Goal: Information Seeking & Learning: Check status

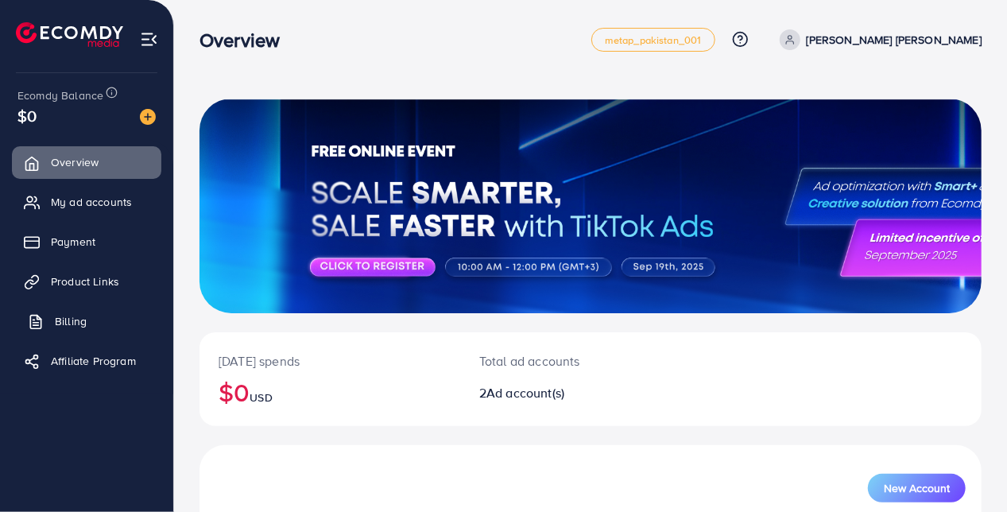
click at [78, 317] on span "Billing" at bounding box center [71, 321] width 32 height 16
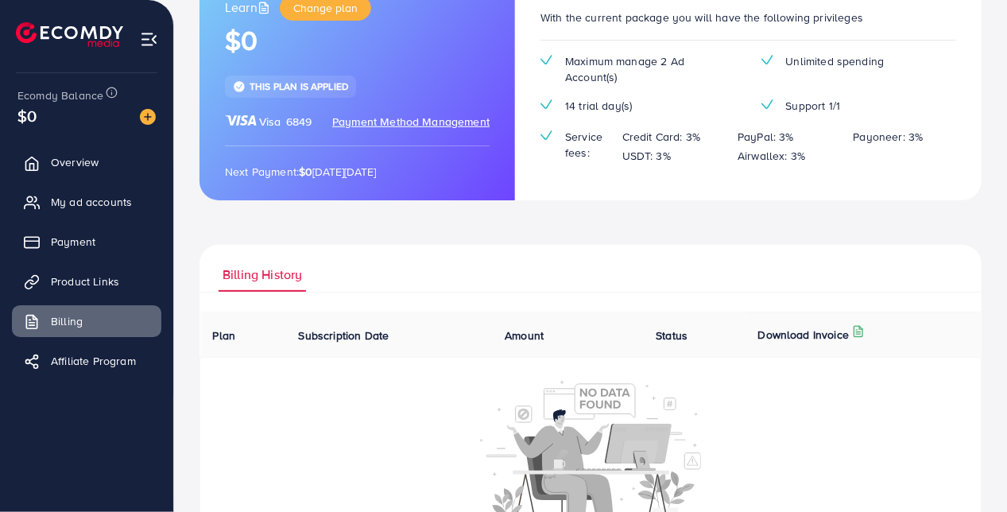
scroll to position [223, 0]
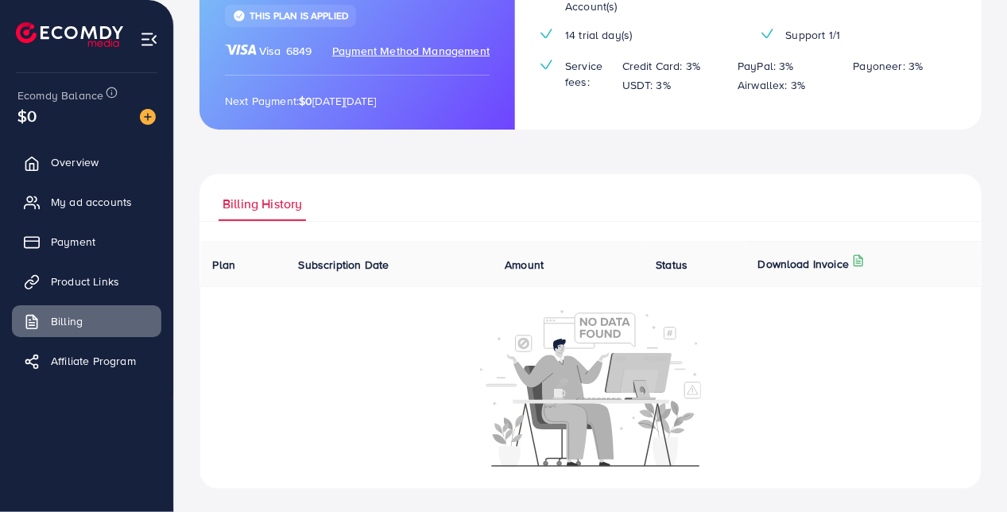
click at [242, 205] on span "Billing History" at bounding box center [263, 204] width 80 height 18
click at [526, 206] on ul "Billing History" at bounding box center [591, 198] width 782 height 48
click at [105, 167] on link "Overview" at bounding box center [86, 162] width 149 height 32
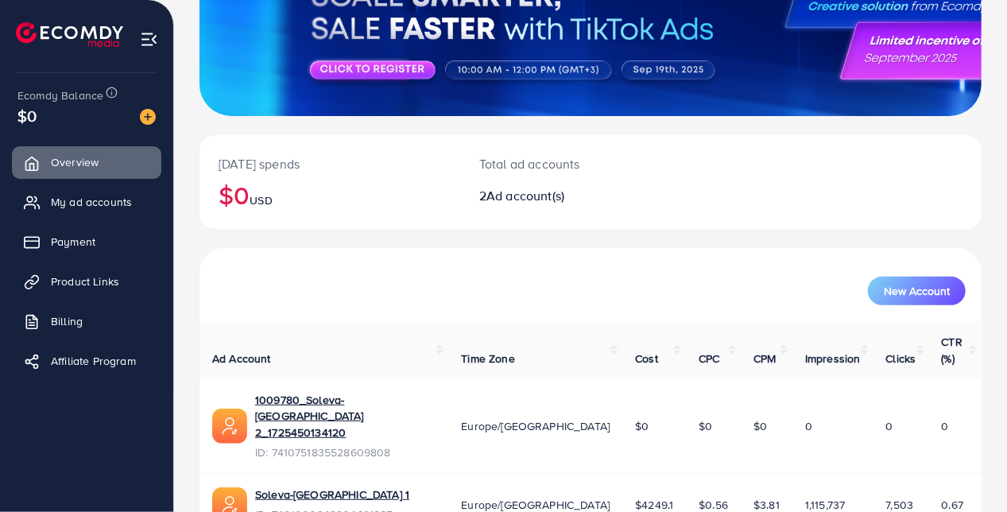
scroll to position [239, 0]
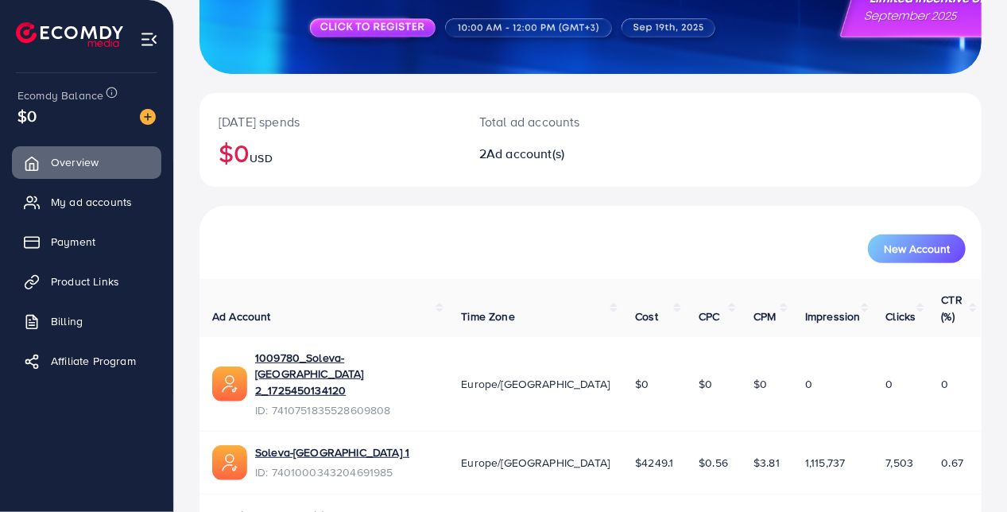
click at [495, 494] on div "2 available account(s)" at bounding box center [591, 514] width 782 height 41
click at [310, 444] on link "Soleva-[GEOGRAPHIC_DATA] 1" at bounding box center [332, 452] width 154 height 16
drag, startPoint x: 615, startPoint y: 413, endPoint x: 659, endPoint y: 427, distance: 45.8
click at [659, 432] on td "$4249.1" at bounding box center [654, 463] width 64 height 63
drag, startPoint x: 659, startPoint y: 427, endPoint x: 801, endPoint y: 248, distance: 228.6
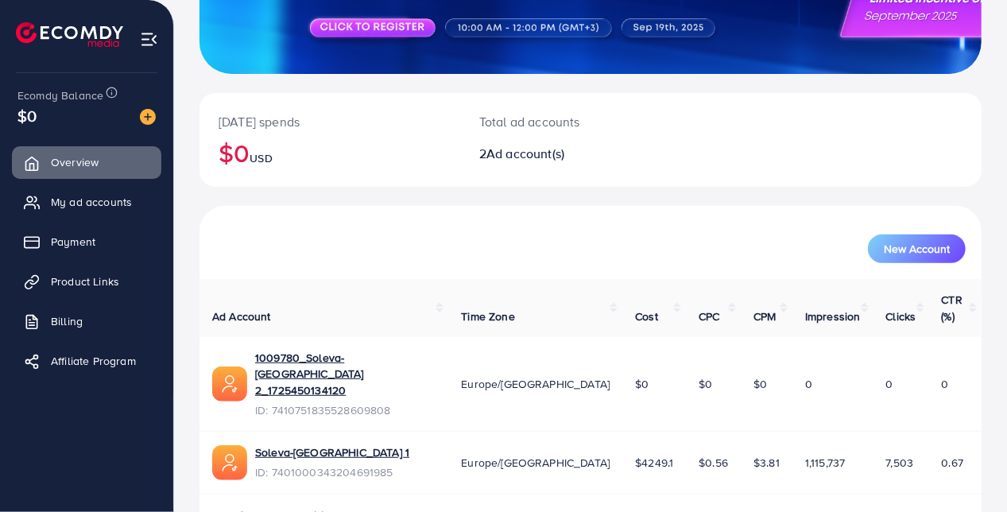
click at [801, 248] on div "New Account" at bounding box center [590, 249] width 750 height 29
click at [115, 205] on span "My ad accounts" at bounding box center [95, 202] width 81 height 16
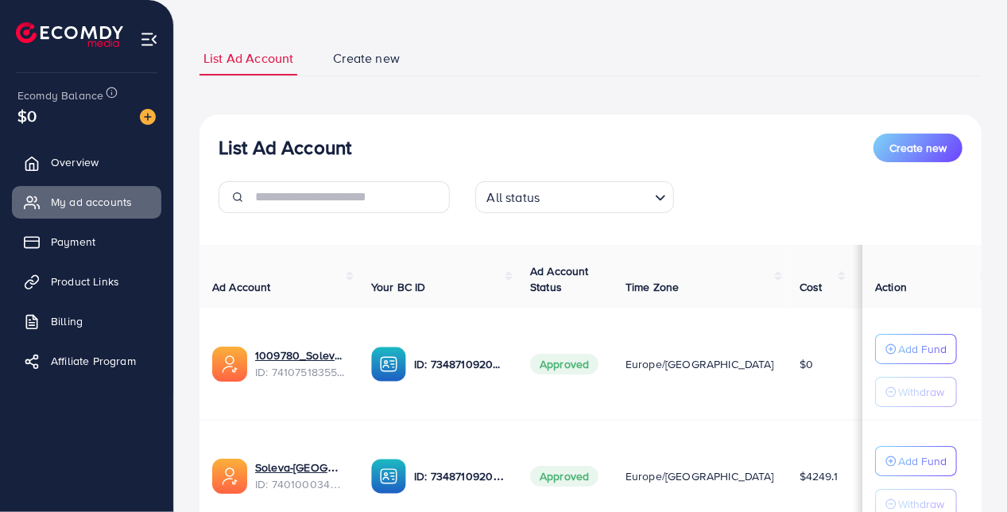
scroll to position [159, 0]
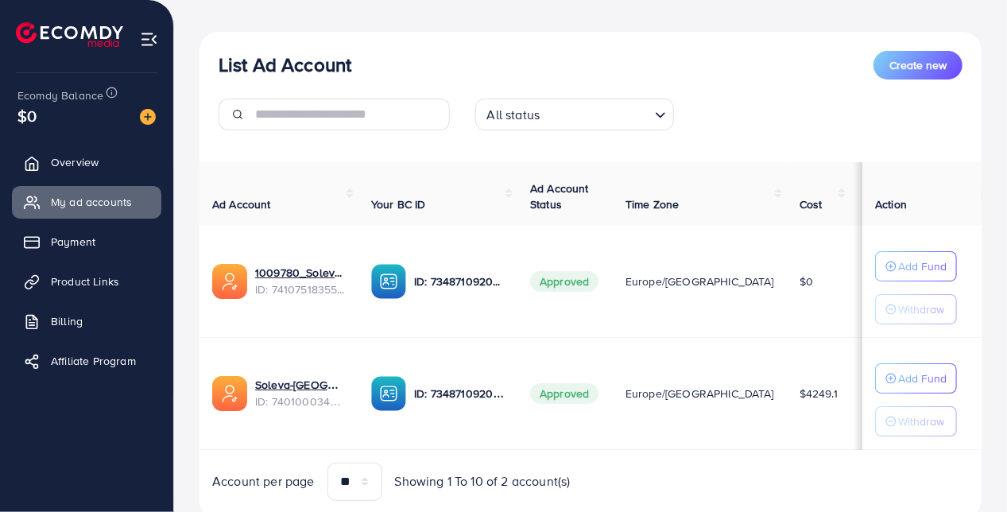
drag, startPoint x: 712, startPoint y: 450, endPoint x: 722, endPoint y: 455, distance: 10.7
click at [722, 455] on div "Ad Account Your BC ID Ad Account Status Time Zone Cost Balance Auto top-up Thre…" at bounding box center [591, 331] width 782 height 339
drag, startPoint x: 722, startPoint y: 455, endPoint x: 723, endPoint y: 442, distance: 12.7
click at [723, 442] on td "Europe/[GEOGRAPHIC_DATA]" at bounding box center [700, 393] width 174 height 112
drag, startPoint x: 716, startPoint y: 444, endPoint x: 763, endPoint y: 445, distance: 47.7
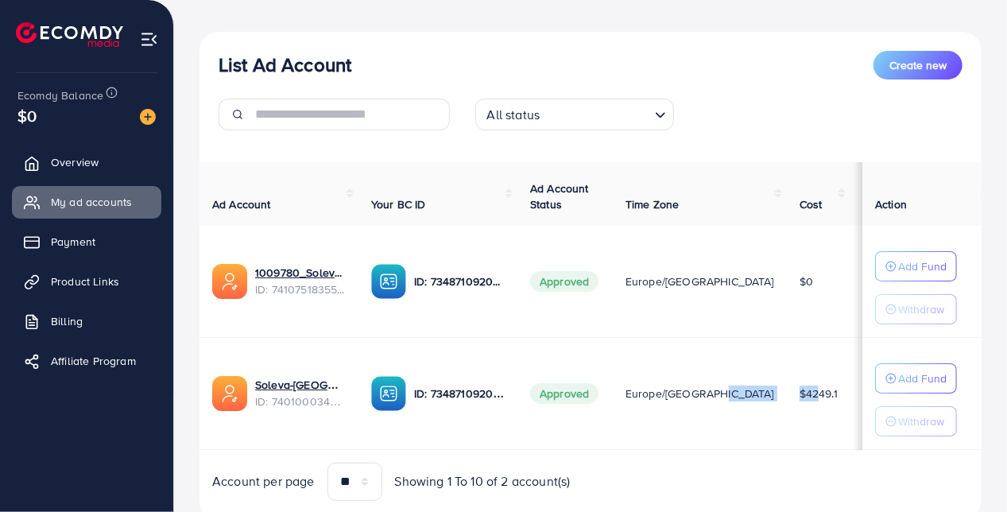
click at [763, 445] on tr "Soleva-[GEOGRAPHIC_DATA] 1 ID: 7401000343204691985 ID: 7348710920681914369 Appr…" at bounding box center [722, 393] width 1045 height 112
click at [787, 445] on td "$4249.1" at bounding box center [819, 393] width 64 height 112
drag, startPoint x: 758, startPoint y: 445, endPoint x: 793, endPoint y: 448, distance: 35.1
click at [796, 447] on div "Ad Account Your BC ID Ad Account Status Time Zone Cost Balance Auto top-up Thre…" at bounding box center [591, 306] width 782 height 288
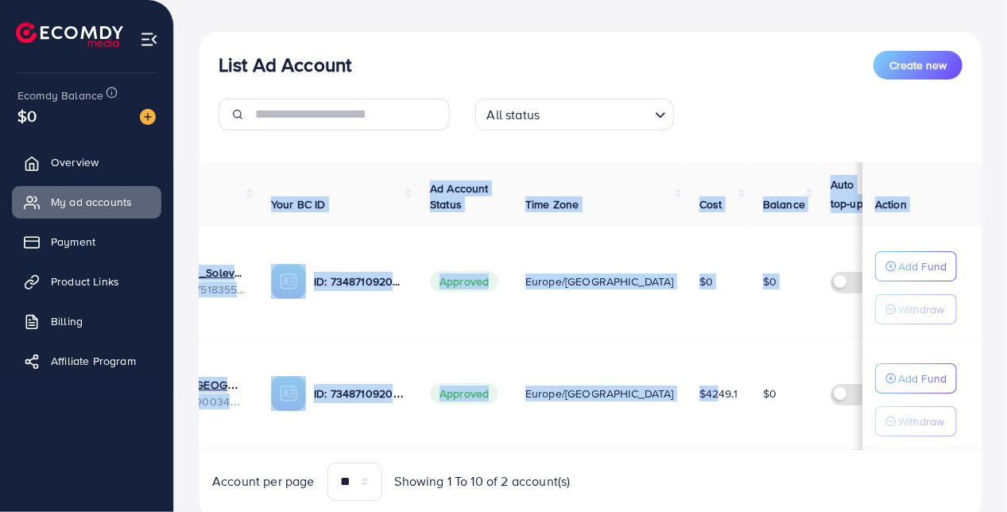
scroll to position [0, 100]
click at [687, 413] on td "$4249.1" at bounding box center [719, 393] width 64 height 112
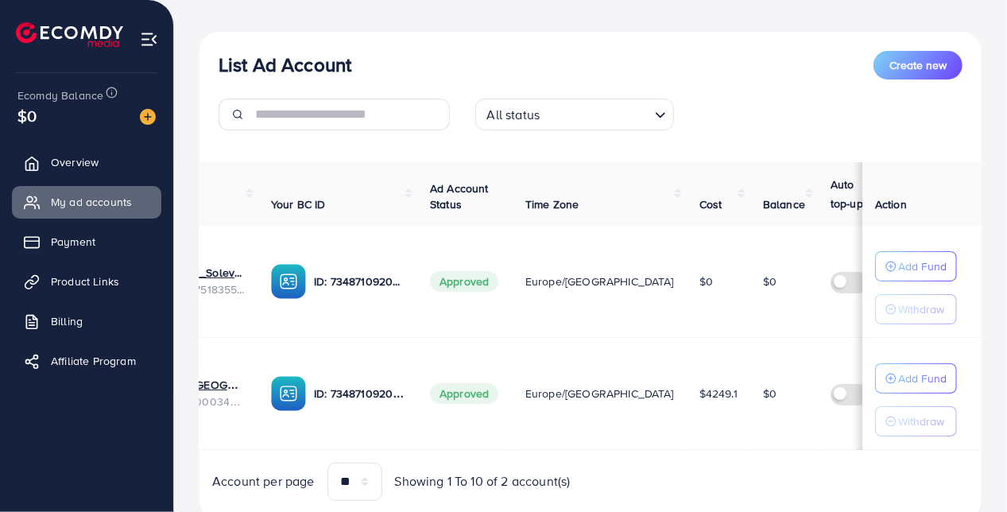
click at [687, 310] on td "$0" at bounding box center [719, 282] width 64 height 112
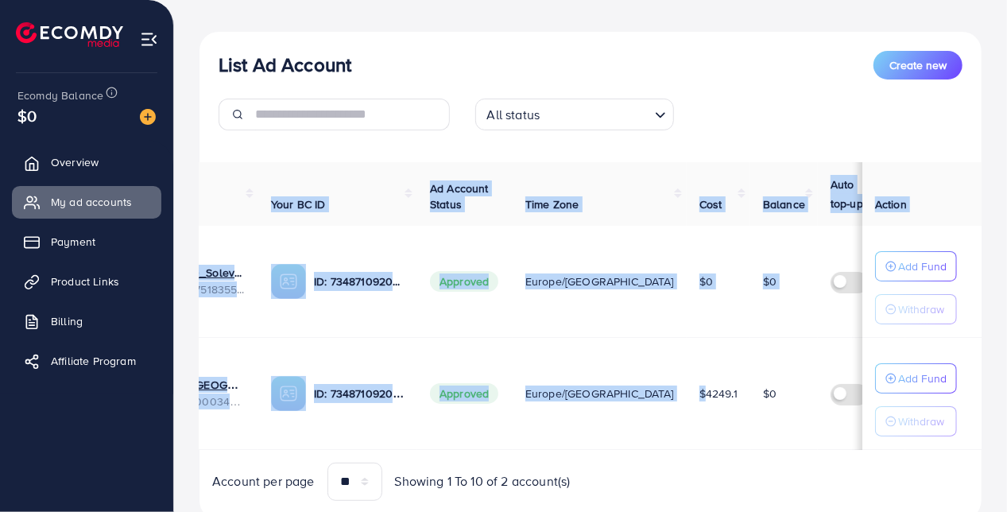
drag, startPoint x: 647, startPoint y: 446, endPoint x: 608, endPoint y: 449, distance: 39.1
click at [608, 449] on div "Ad Account Your BC ID Ad Account Status Time Zone Cost Balance Auto top-up Thre…" at bounding box center [591, 306] width 782 height 288
copy table "Ad Account Your BC ID Ad Account Status Time Zone Cost Balance Auto top-up Thre…"
click at [698, 310] on tr "1009780_Soleva-[GEOGRAPHIC_DATA] 2_1725450134120 ID: 7410751835528609808 ID: 73…" at bounding box center [621, 282] width 1045 height 112
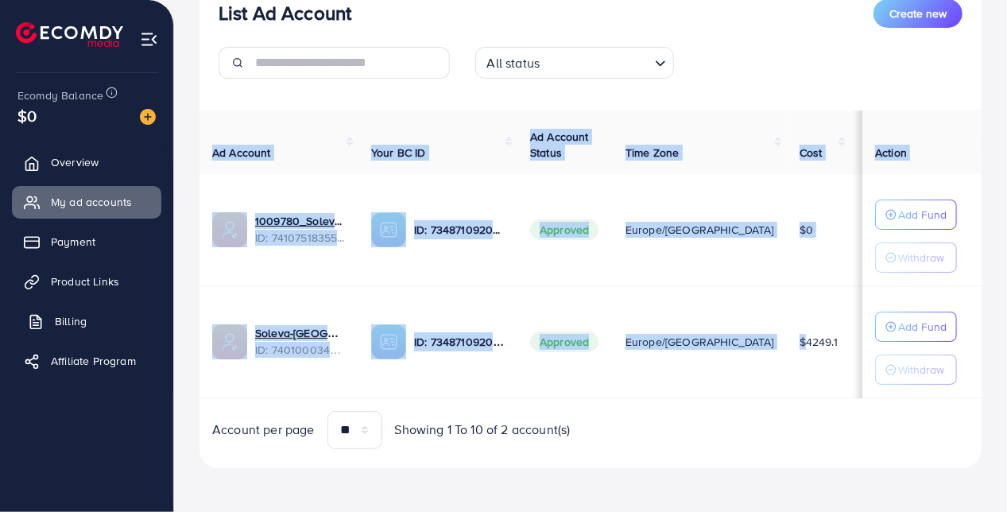
scroll to position [211, 0]
click at [88, 246] on span "Payment" at bounding box center [77, 242] width 45 height 16
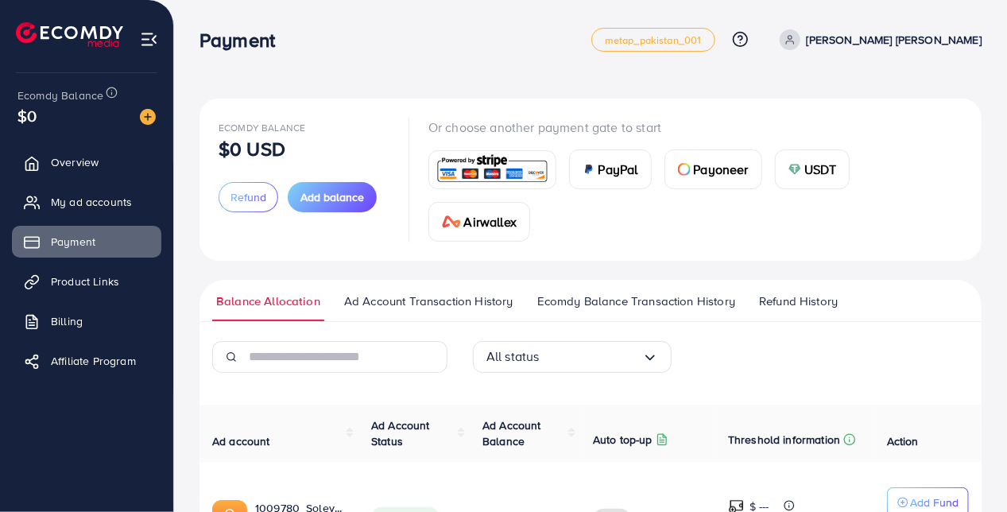
click at [776, 299] on span "Refund History" at bounding box center [798, 301] width 79 height 17
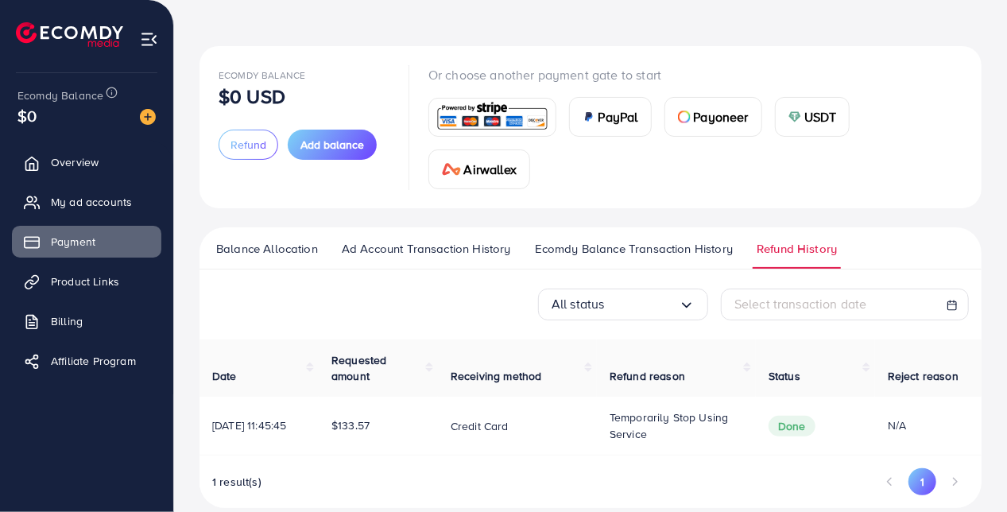
scroll to position [76, 0]
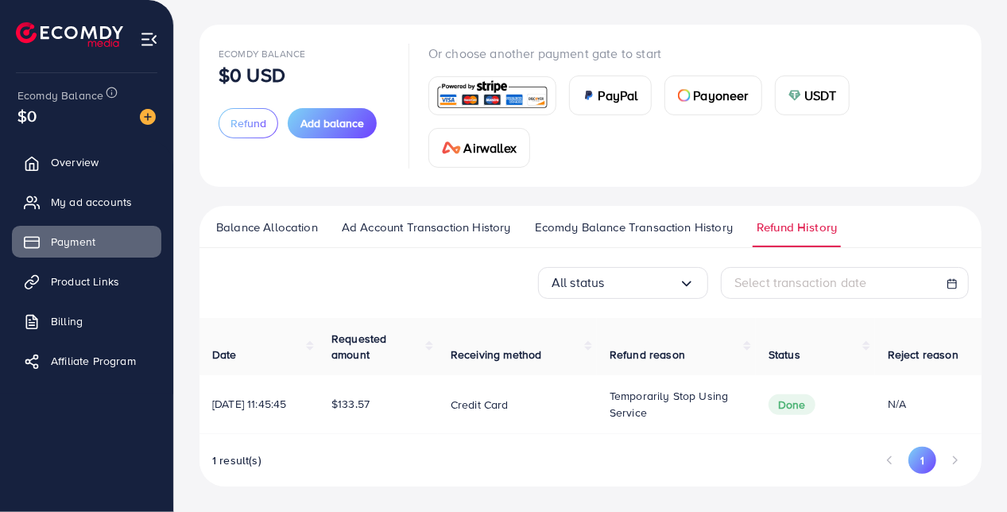
click at [621, 291] on input "Search for option" at bounding box center [642, 282] width 74 height 25
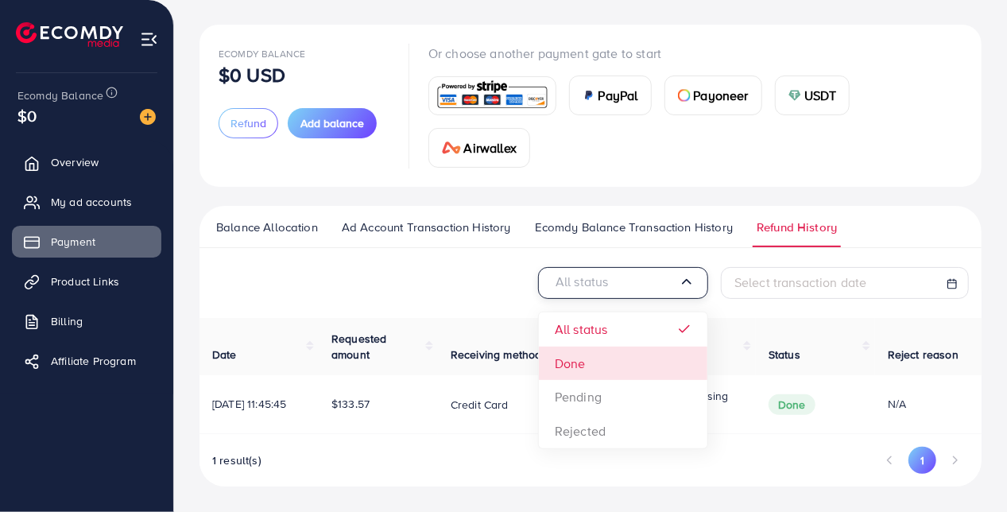
click at [595, 351] on div "All status Loading... All status Done Pending Rejected Select transaction date …" at bounding box center [591, 376] width 782 height 219
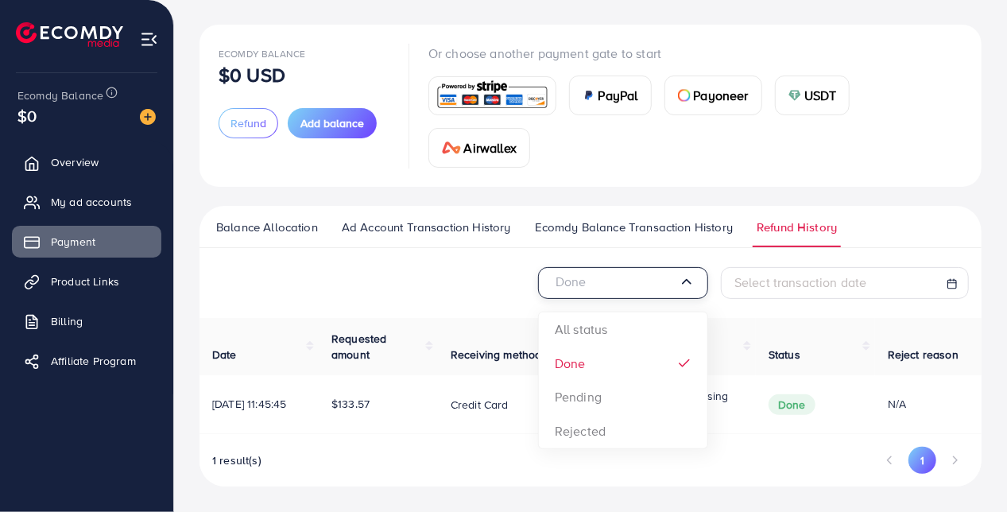
click at [628, 270] on input "Search for option" at bounding box center [615, 282] width 127 height 25
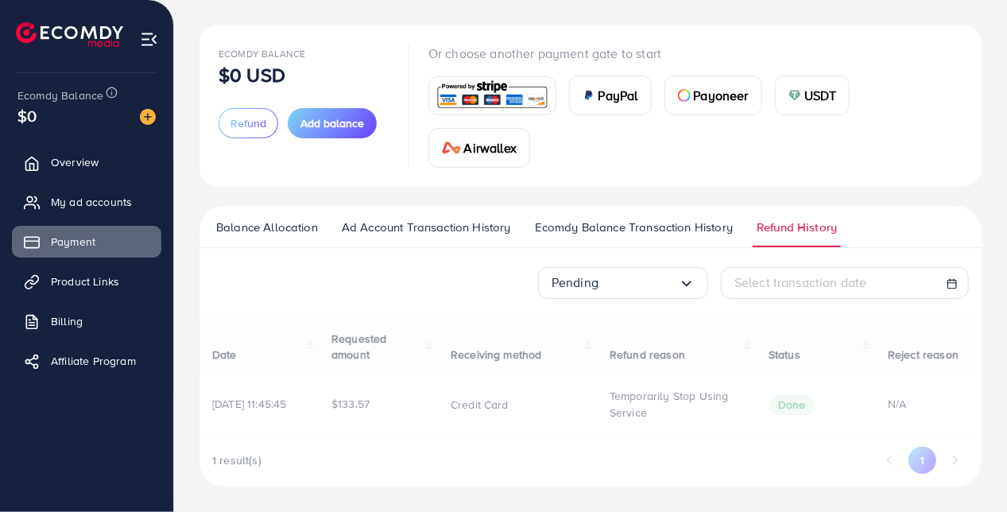
click at [572, 389] on div "Pending Loading... All status Done Pending Rejected Select transaction date Dat…" at bounding box center [591, 376] width 782 height 219
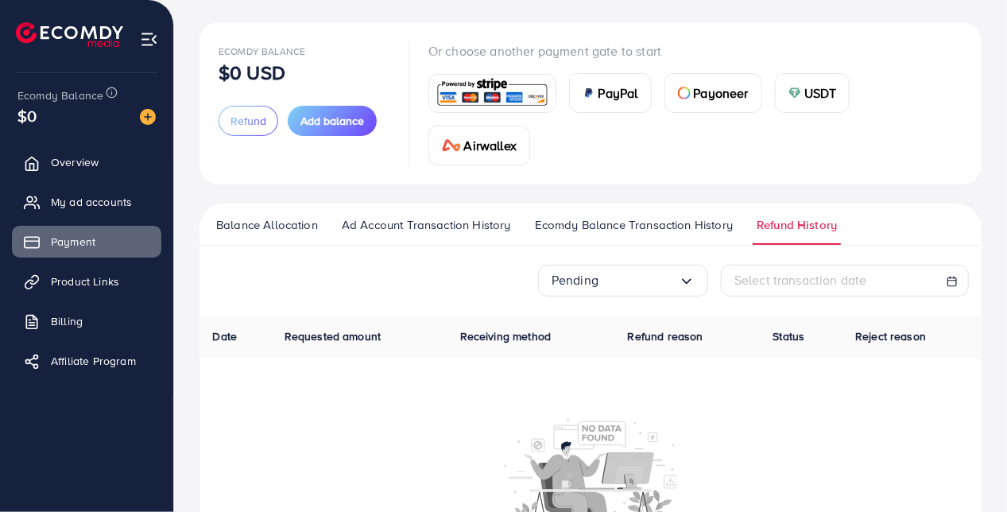
click at [623, 279] on input "Search for option" at bounding box center [639, 280] width 80 height 25
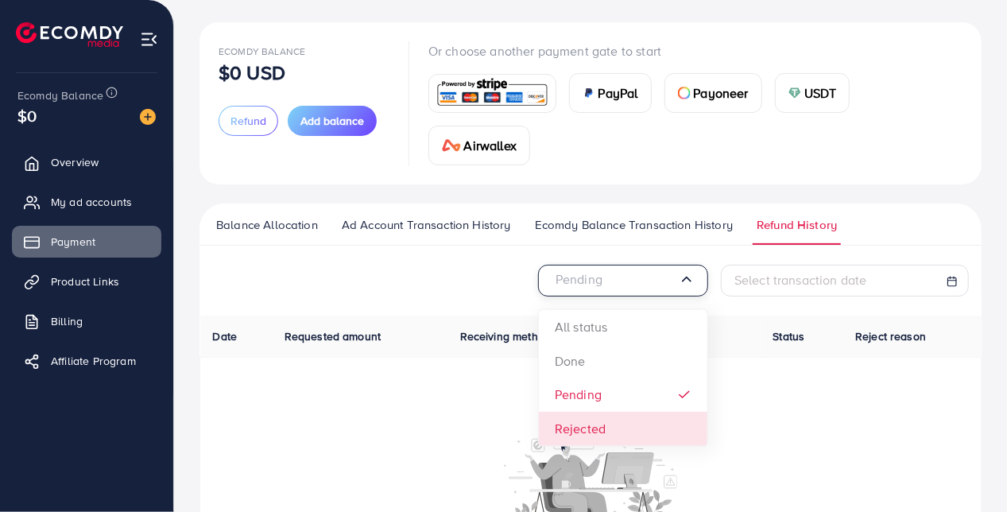
click at [588, 423] on div "Pending Loading... All status Done Pending Rejected Select transaction date Dat…" at bounding box center [591, 433] width 782 height 337
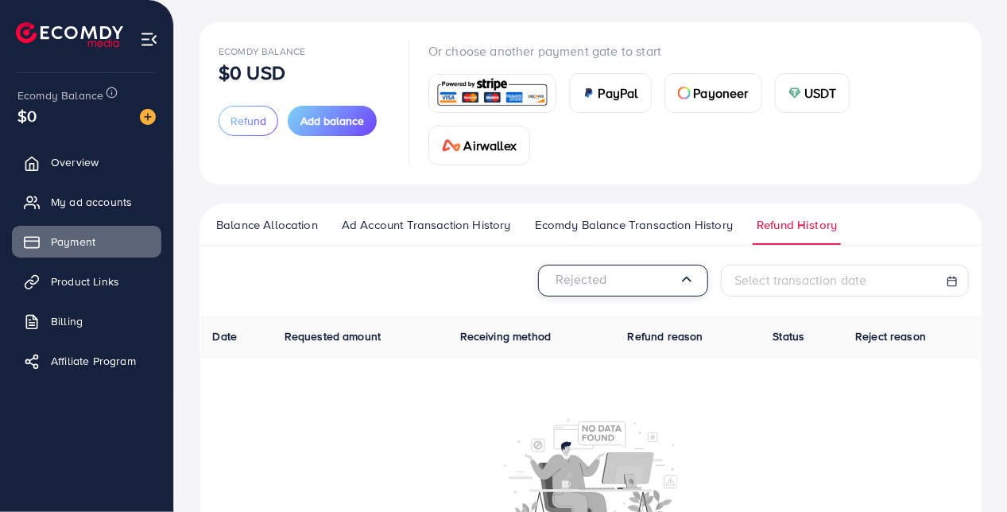
click at [638, 281] on input "Search for option" at bounding box center [615, 280] width 127 height 25
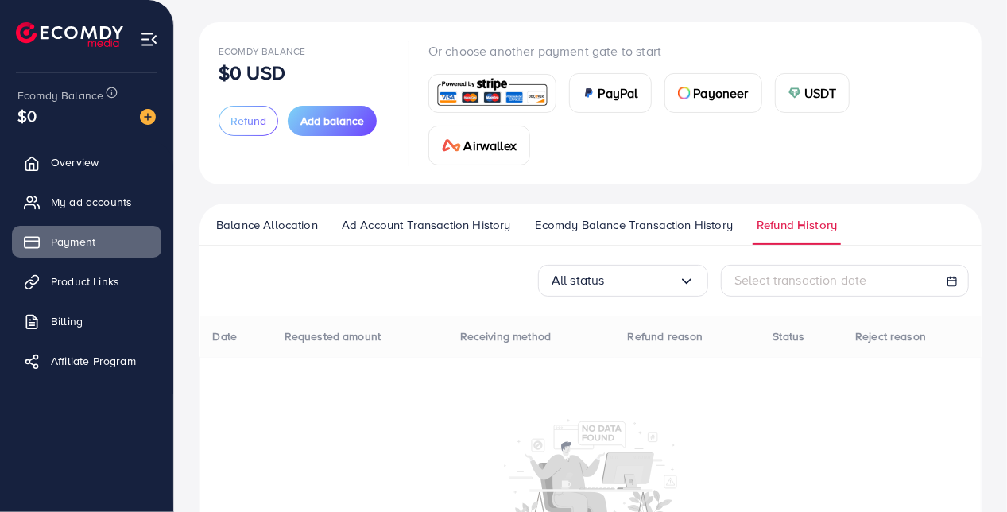
click at [628, 322] on div "All status Loading... All status Done Pending Rejected Select transaction date …" at bounding box center [591, 433] width 782 height 337
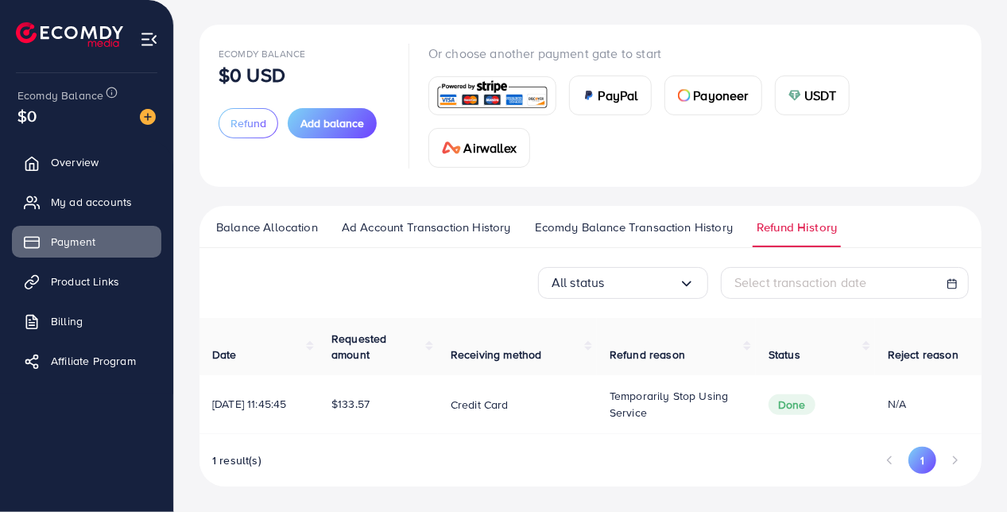
click at [952, 278] on icon at bounding box center [952, 283] width 11 height 11
click at [948, 291] on div "Select transaction date" at bounding box center [845, 283] width 248 height 32
click at [952, 280] on icon at bounding box center [952, 283] width 11 height 11
drag, startPoint x: 323, startPoint y: 404, endPoint x: 425, endPoint y: 404, distance: 101.8
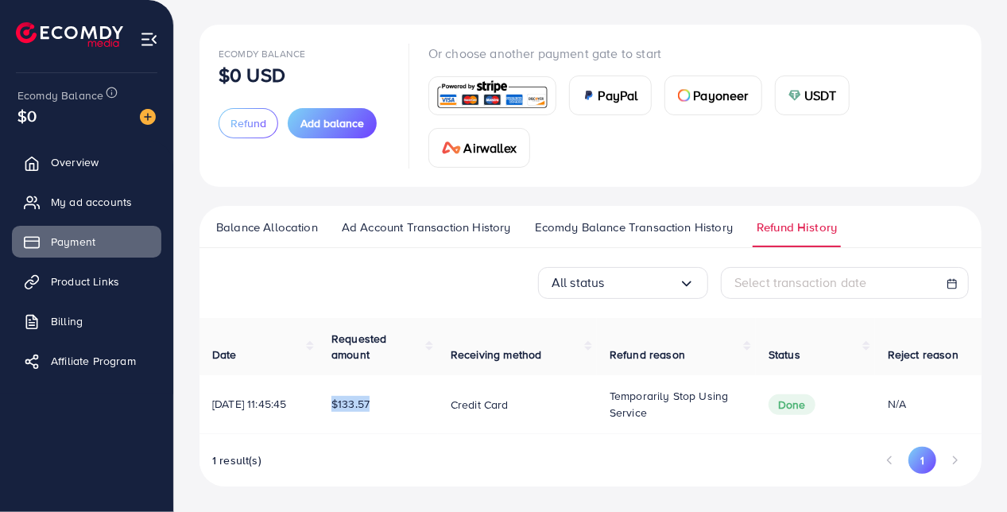
click at [425, 404] on td "$133.57" at bounding box center [378, 404] width 119 height 58
click at [806, 404] on span "Done" at bounding box center [792, 404] width 47 height 21
click at [625, 409] on span "Temporarily stop using service" at bounding box center [669, 404] width 119 height 32
drag, startPoint x: 625, startPoint y: 409, endPoint x: 550, endPoint y: 405, distance: 74.8
click at [620, 407] on span "Temporarily stop using service" at bounding box center [669, 404] width 119 height 32
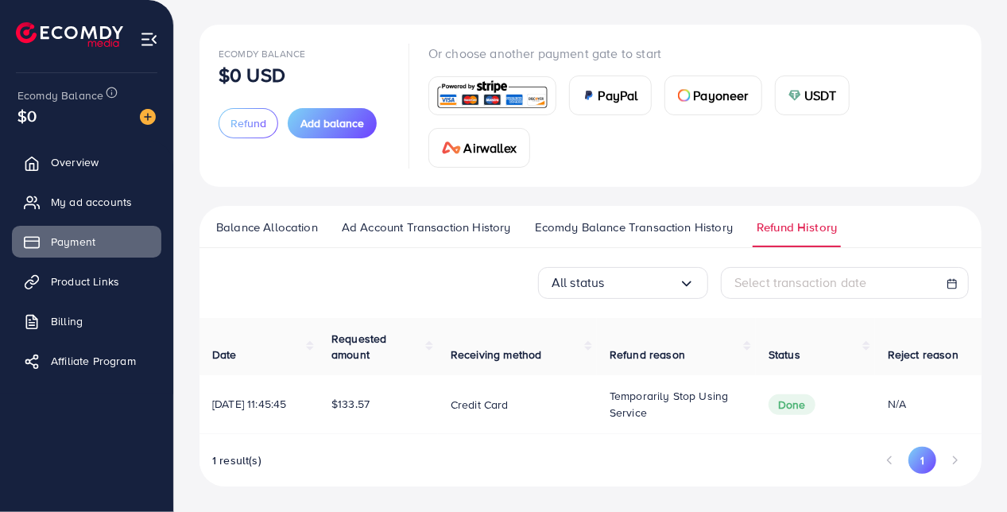
click at [397, 401] on div "$133.57" at bounding box center [379, 404] width 94 height 16
drag, startPoint x: 215, startPoint y: 381, endPoint x: 218, endPoint y: 391, distance: 10.8
click at [218, 390] on td "[DATE] 11:45:45" at bounding box center [259, 404] width 119 height 58
click at [211, 391] on td "[DATE] 11:45:45" at bounding box center [259, 404] width 119 height 58
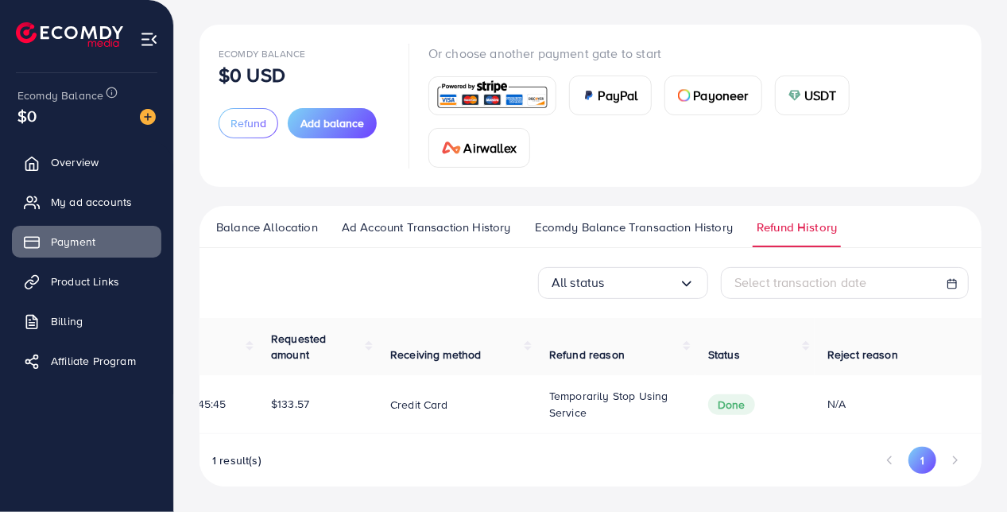
scroll to position [0, 131]
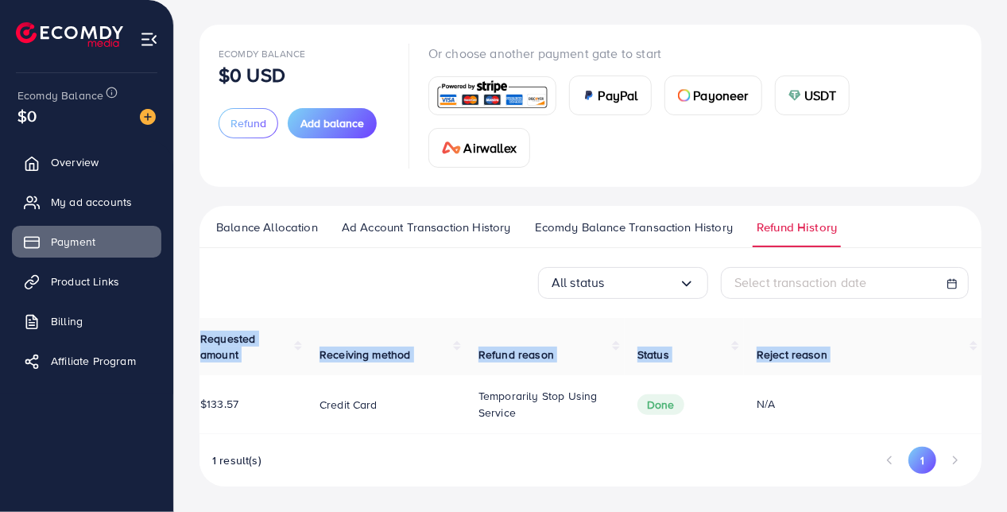
drag, startPoint x: 213, startPoint y: 393, endPoint x: 953, endPoint y: 406, distance: 740.3
click at [970, 407] on tr "[DATE] 11:45:45 $133.57 Credit card Temporarily stop using service Done N/A" at bounding box center [525, 404] width 914 height 58
click at [642, 224] on span "Ecomdy Balance Transaction History" at bounding box center [634, 227] width 198 height 17
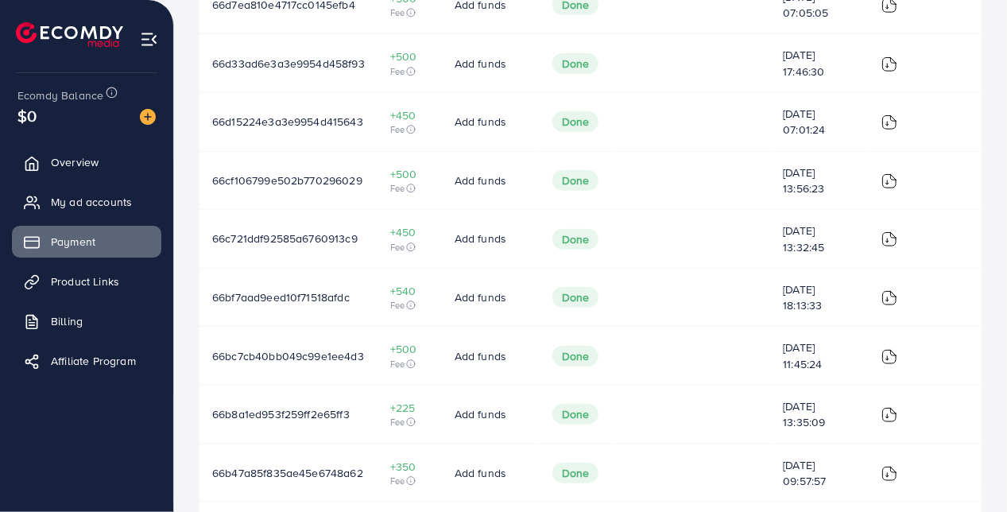
scroll to position [605, 0]
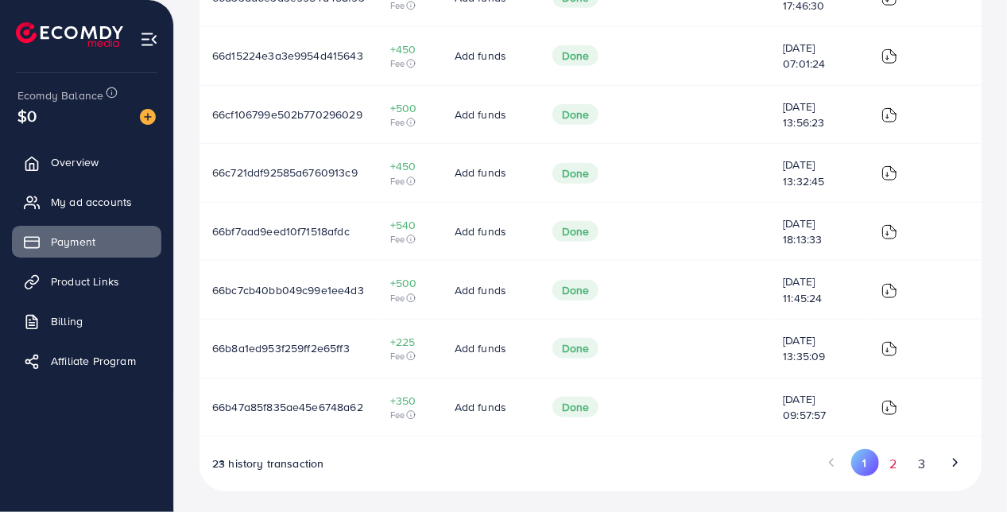
click at [897, 461] on button "2" at bounding box center [893, 463] width 29 height 29
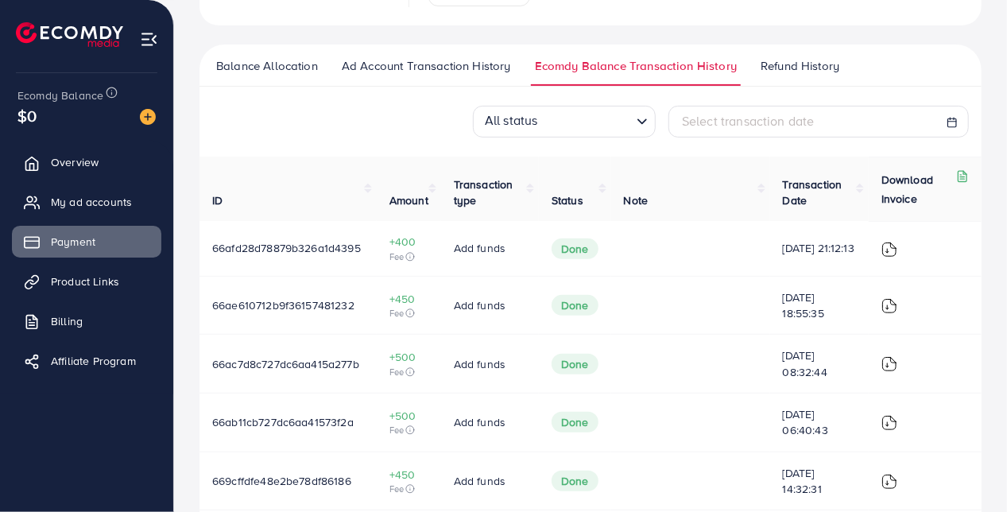
scroll to position [128, 0]
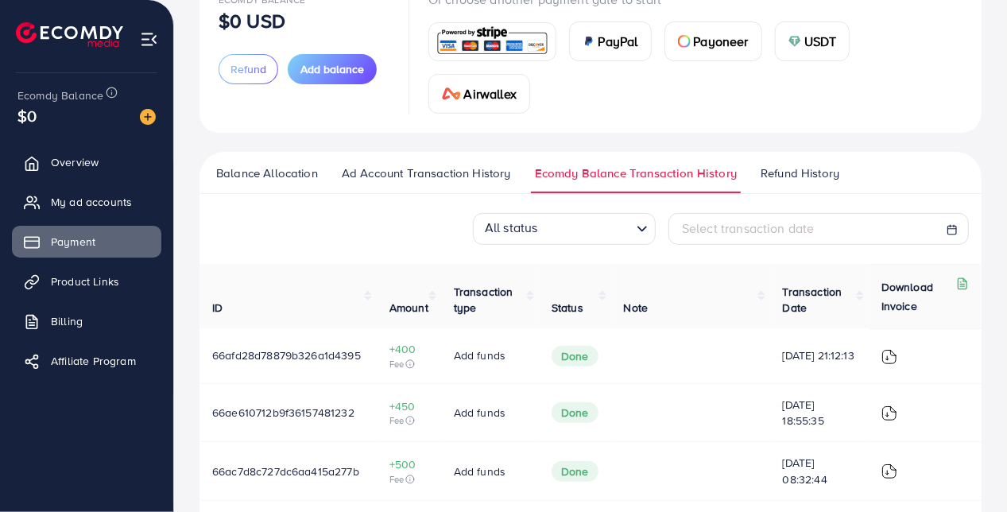
click at [271, 176] on span "Balance Allocation" at bounding box center [267, 173] width 102 height 17
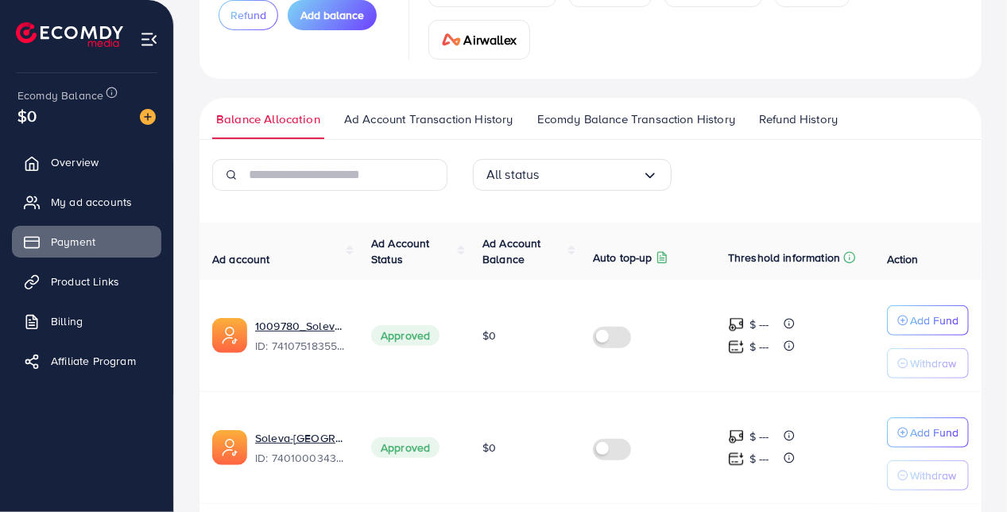
scroll to position [237, 0]
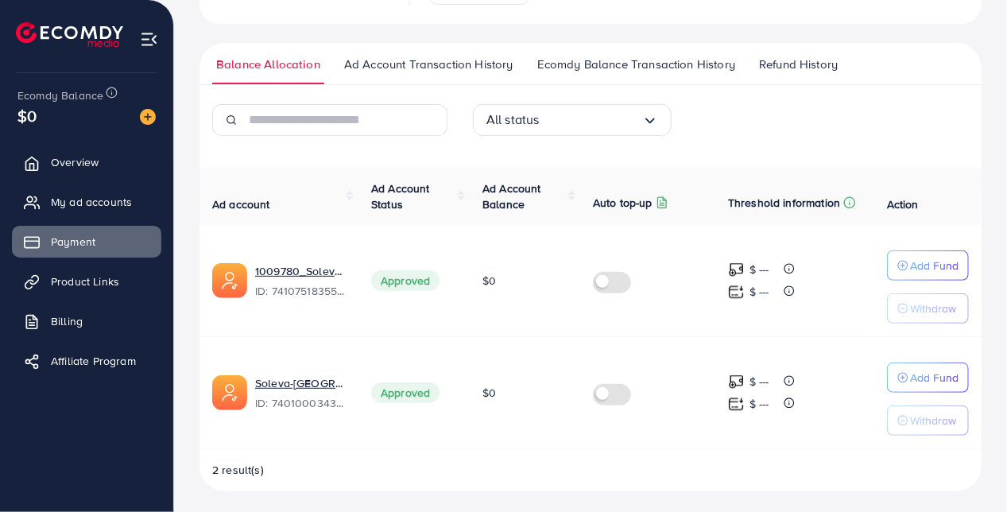
click at [390, 71] on span "Ad Account Transaction History" at bounding box center [428, 64] width 169 height 17
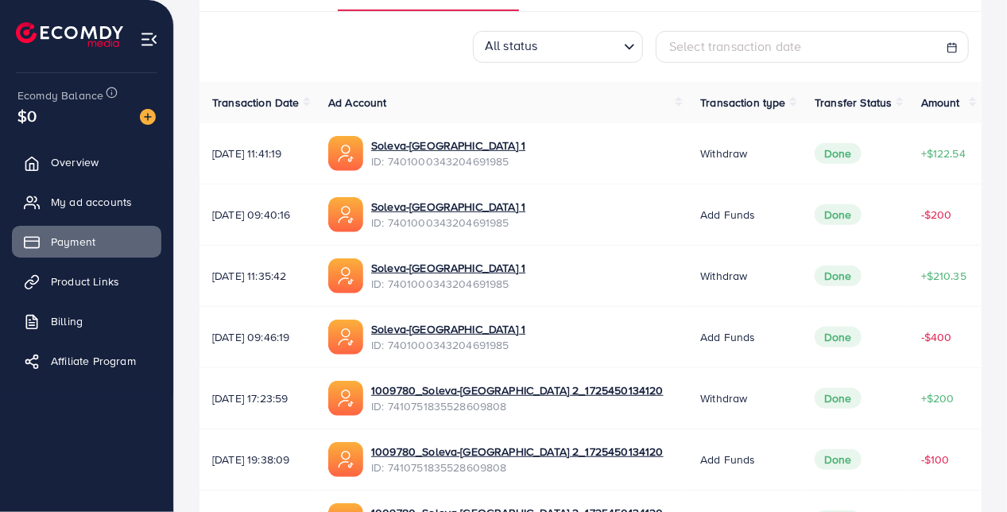
scroll to position [318, 0]
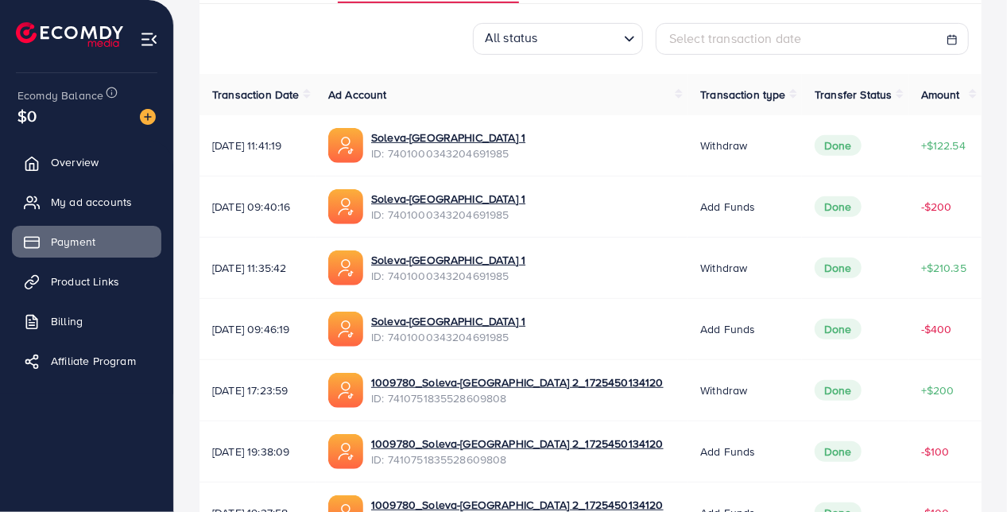
drag, startPoint x: 909, startPoint y: 145, endPoint x: 981, endPoint y: 146, distance: 71.6
click at [981, 146] on td "+$122.54" at bounding box center [945, 145] width 73 height 61
click at [449, 143] on link "Soleva-[GEOGRAPHIC_DATA] 1" at bounding box center [448, 138] width 154 height 16
click at [80, 159] on span "Overview" at bounding box center [79, 162] width 48 height 16
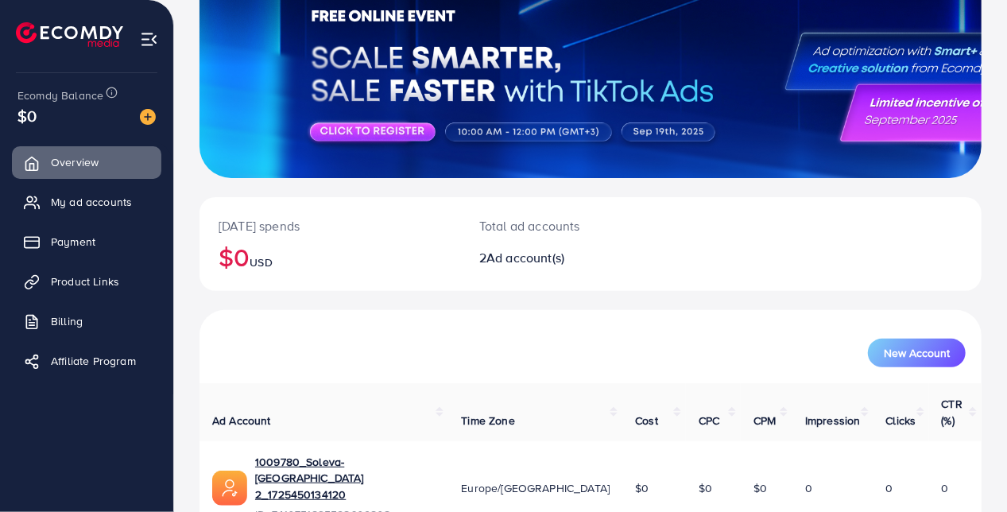
scroll to position [239, 0]
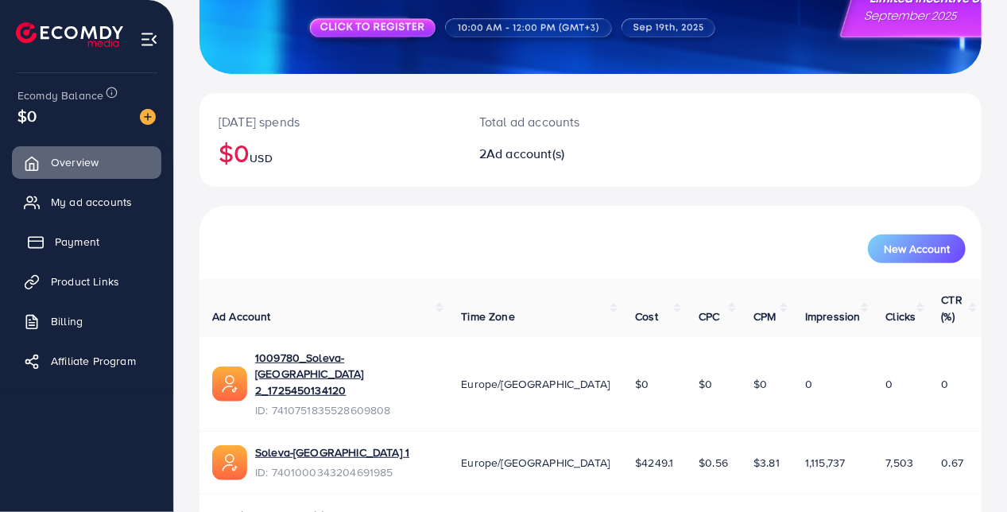
click at [99, 237] on link "Payment" at bounding box center [86, 242] width 149 height 32
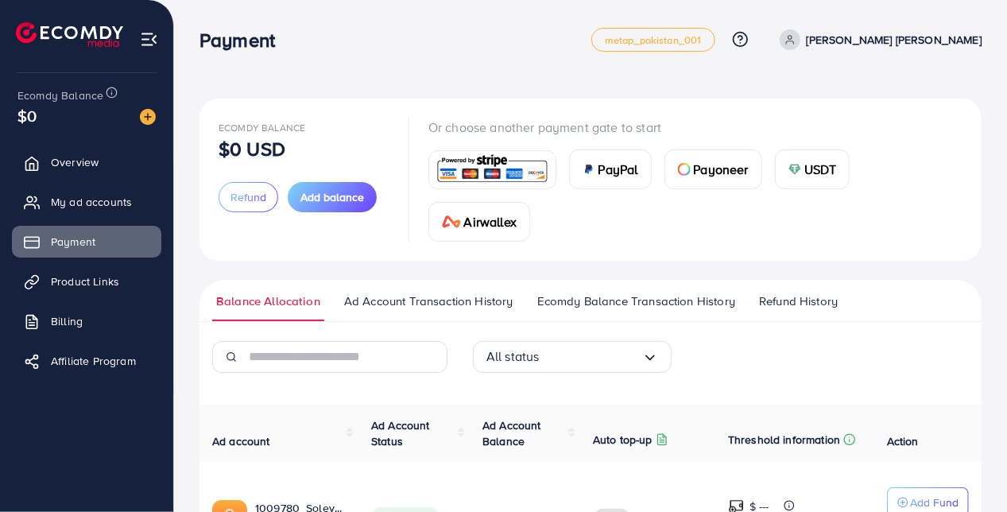
scroll to position [237, 0]
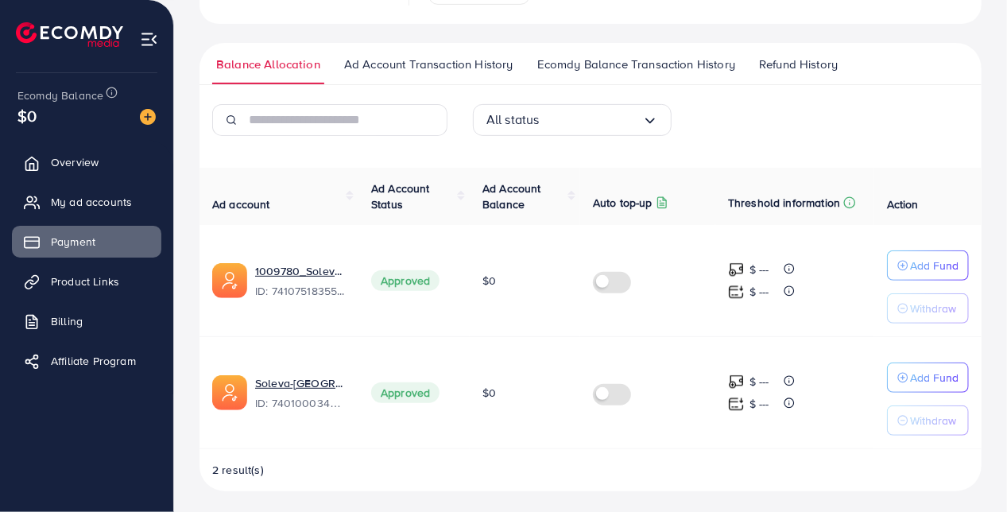
click at [670, 64] on span "Ecomdy Balance Transaction History" at bounding box center [636, 64] width 198 height 17
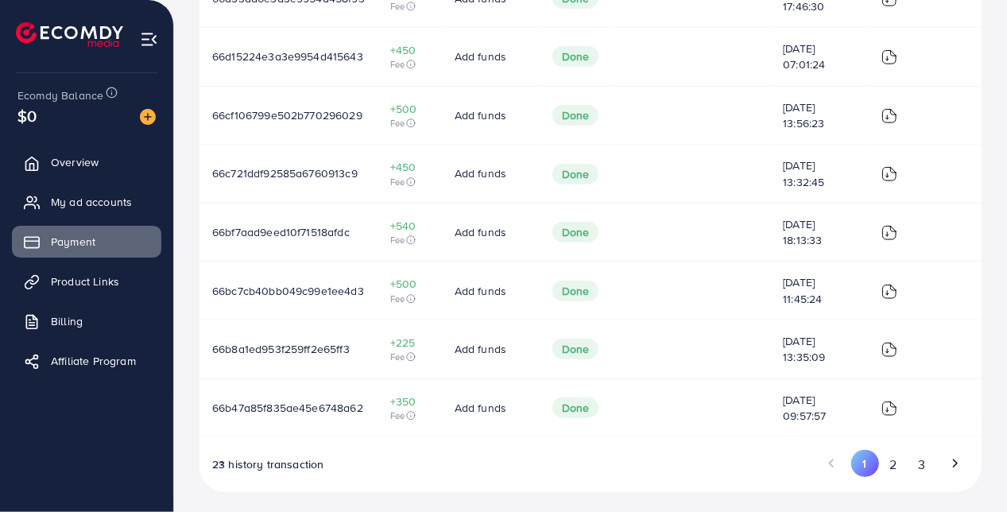
scroll to position [605, 0]
click at [900, 462] on button "2" at bounding box center [893, 463] width 29 height 29
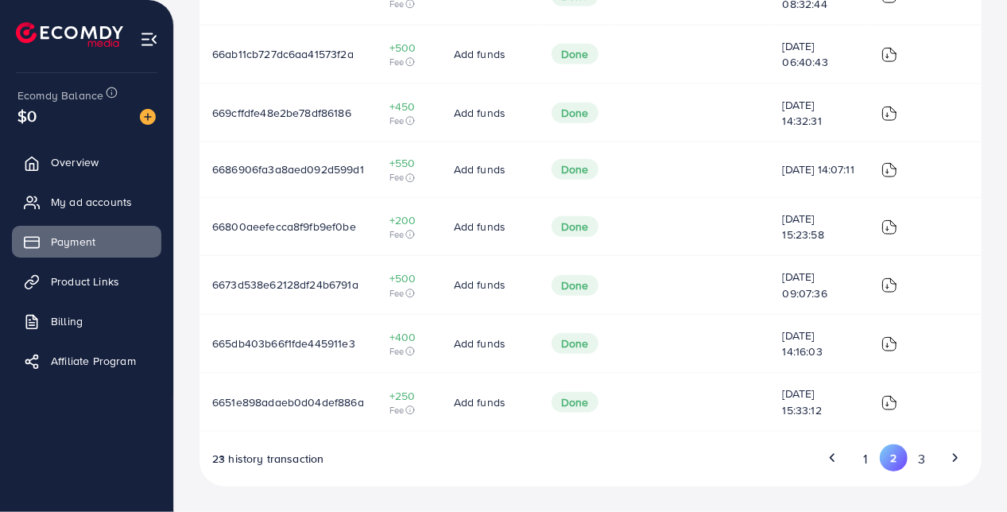
click at [927, 456] on button "3" at bounding box center [922, 458] width 29 height 29
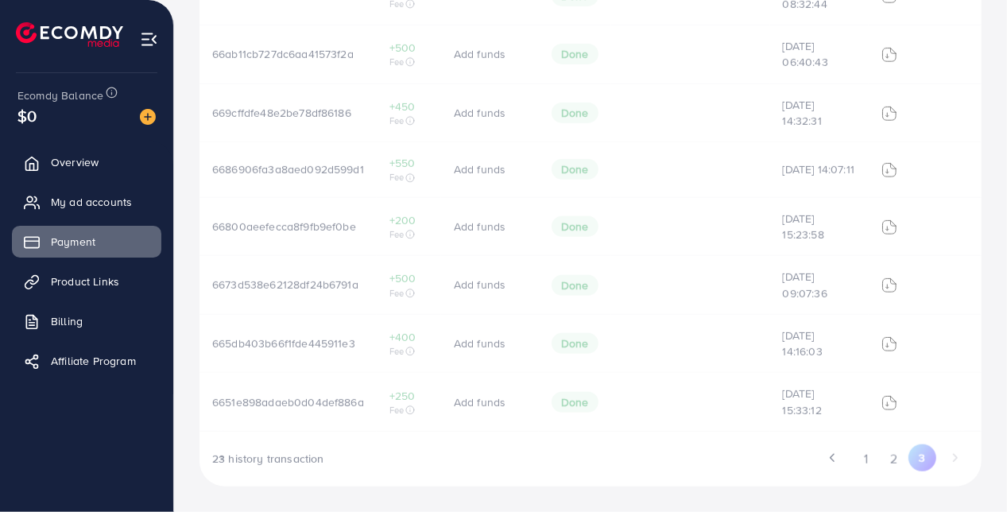
scroll to position [197, 0]
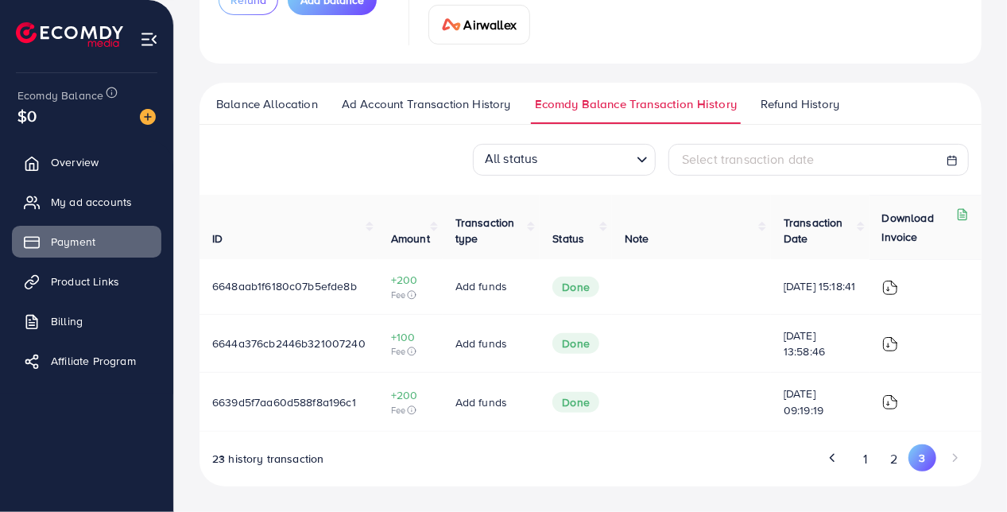
click at [856, 461] on button "1" at bounding box center [866, 458] width 28 height 29
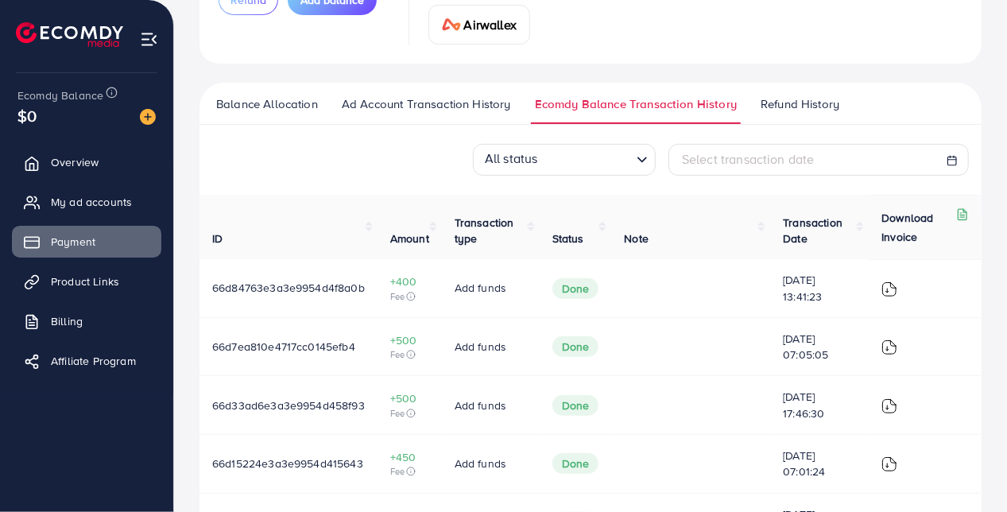
click at [957, 156] on icon at bounding box center [952, 160] width 11 height 11
click at [956, 157] on rect at bounding box center [952, 161] width 9 height 9
click at [828, 157] on div "Select transaction date" at bounding box center [818, 159] width 273 height 18
select select "*"
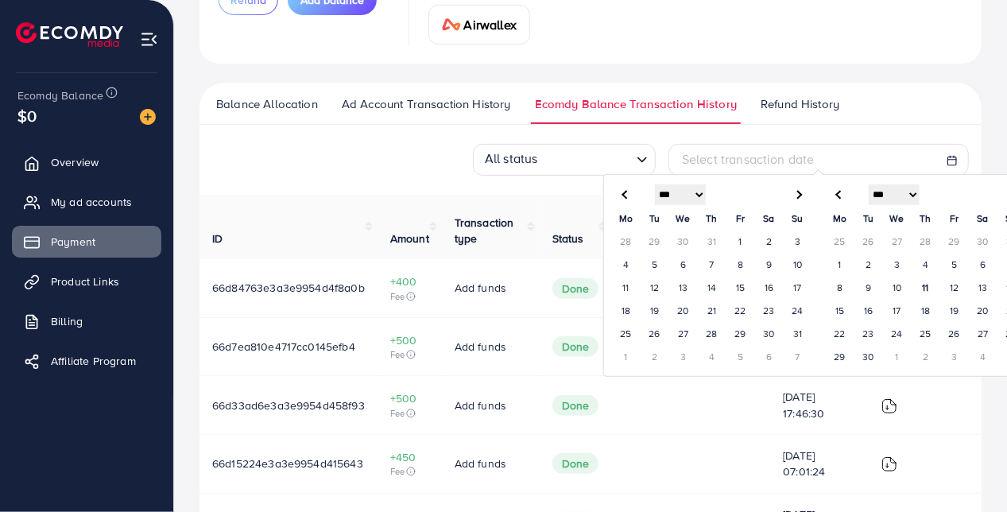
click at [835, 191] on th at bounding box center [840, 195] width 29 height 25
select select "*"
click at [835, 191] on th at bounding box center [840, 195] width 29 height 25
select select "*"
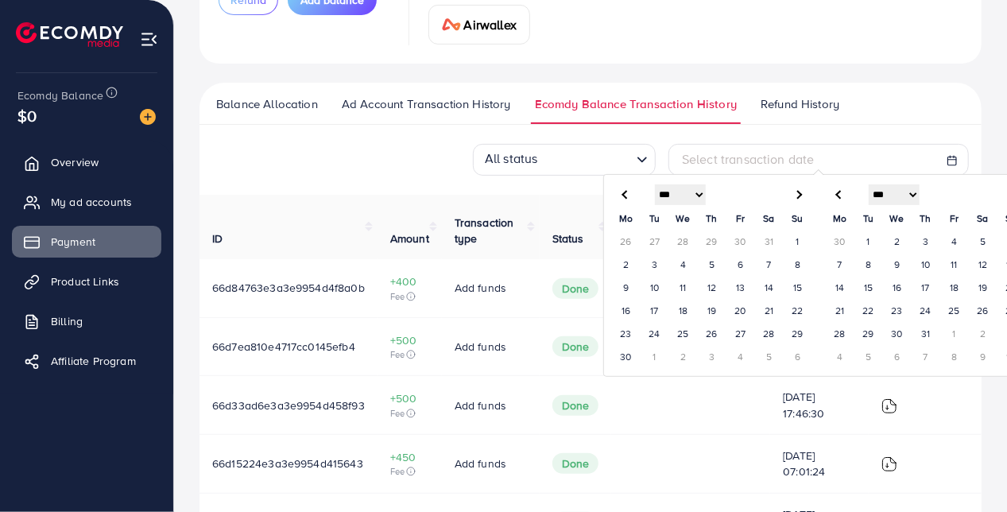
select select "*"
click at [835, 191] on th at bounding box center [840, 195] width 29 height 25
select select "*"
click at [835, 191] on th at bounding box center [840, 195] width 29 height 25
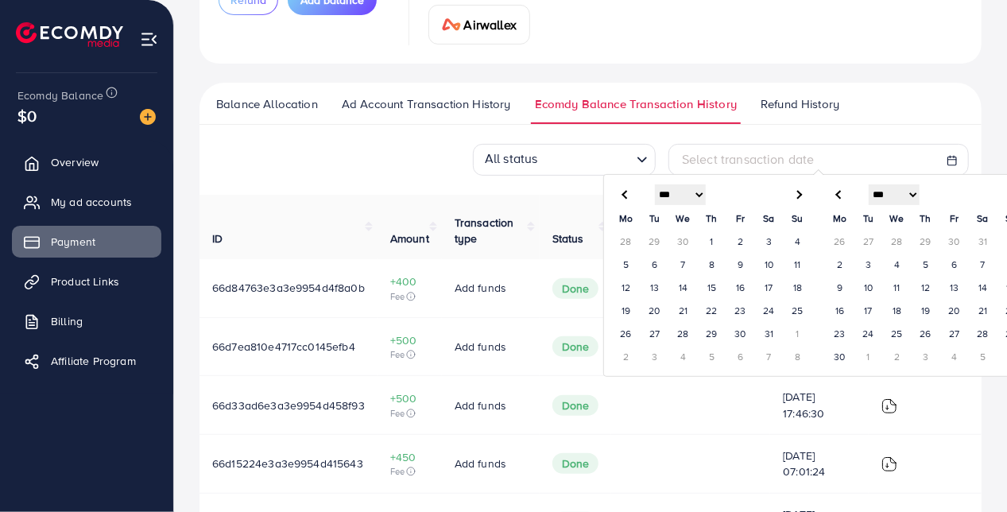
select select "*"
click at [835, 191] on th at bounding box center [840, 195] width 29 height 25
select select "*"
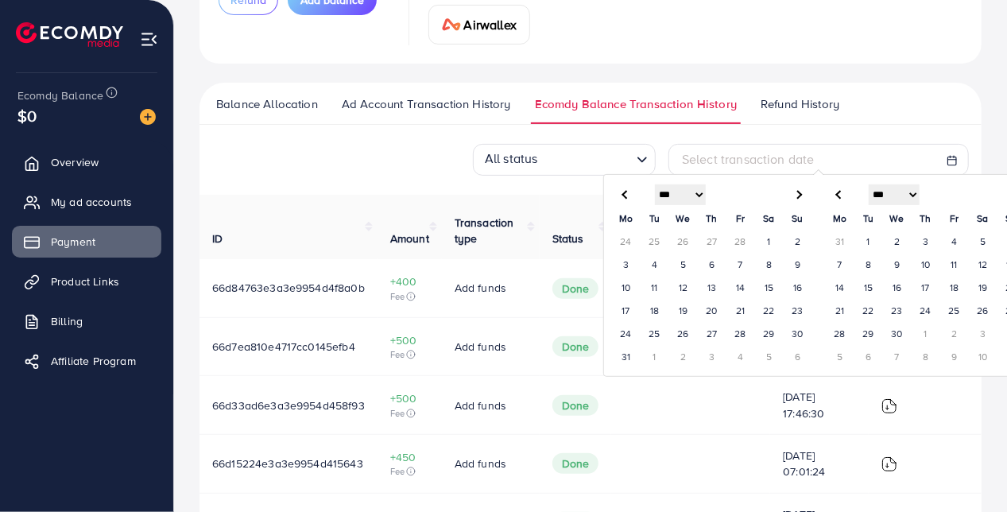
click at [793, 191] on span at bounding box center [797, 195] width 9 height 9
select select "*"
click at [793, 191] on span at bounding box center [797, 195] width 9 height 9
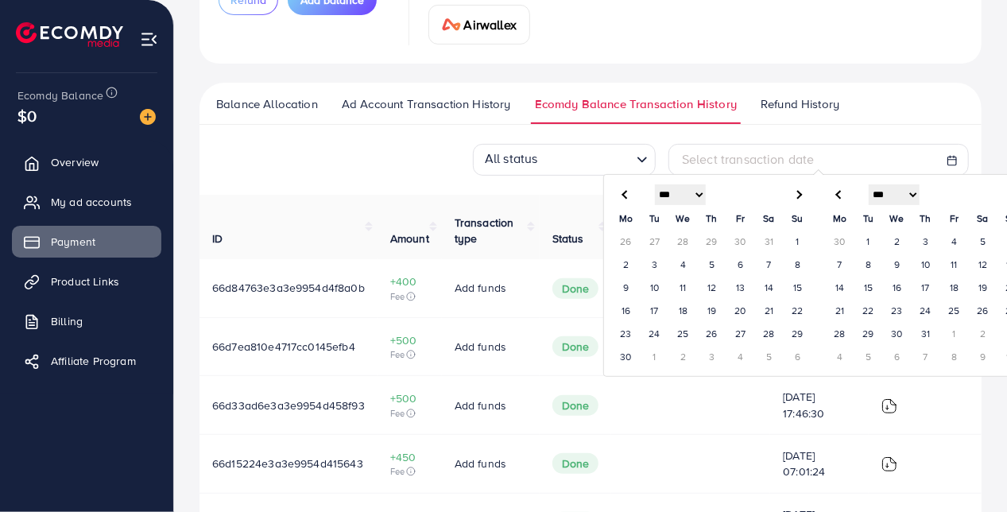
click at [793, 191] on span at bounding box center [797, 195] width 9 height 9
select select "*"
click at [793, 191] on span at bounding box center [797, 195] width 9 height 9
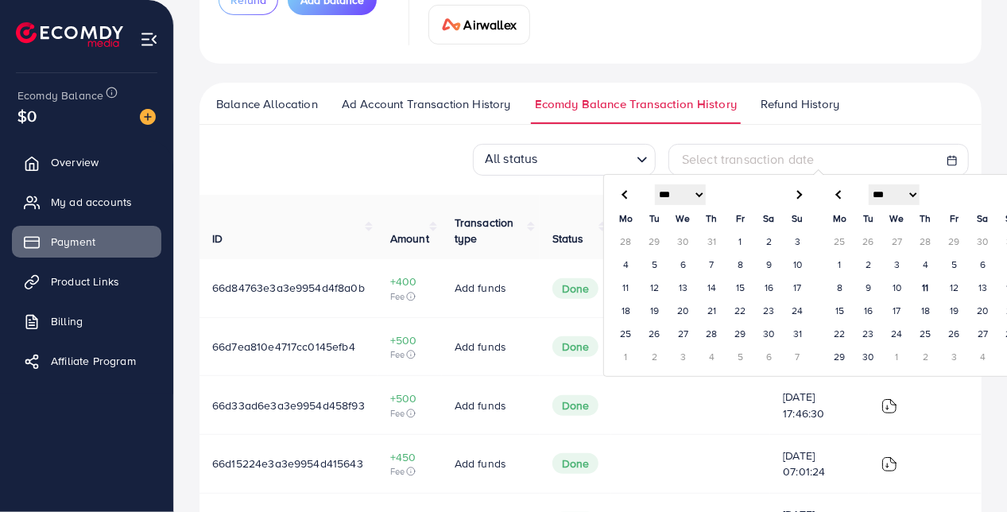
select select "*"
select select "**"
click at [793, 191] on span at bounding box center [797, 195] width 9 height 9
select select "**"
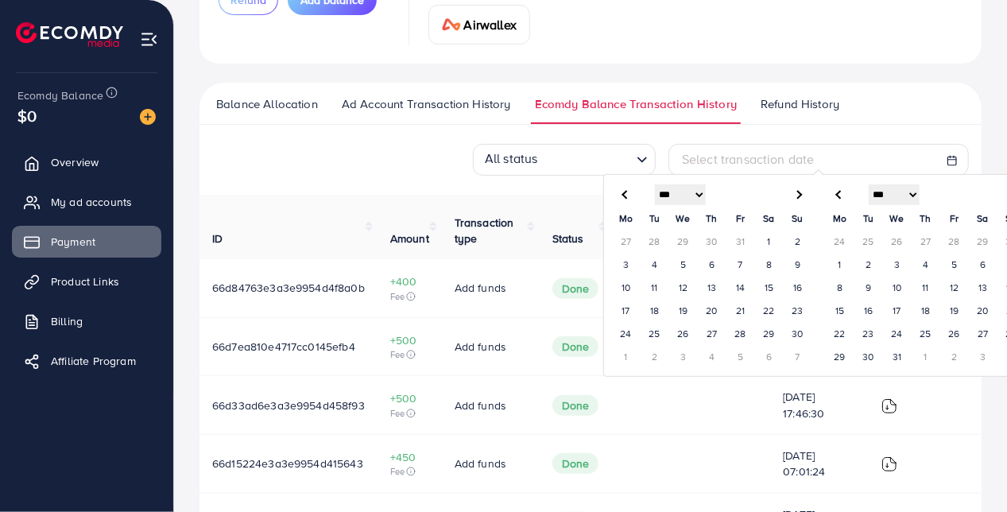
click at [793, 191] on span at bounding box center [797, 195] width 9 height 9
select select "*"
type input "****"
click at [739, 285] on td "12" at bounding box center [741, 288] width 29 height 23
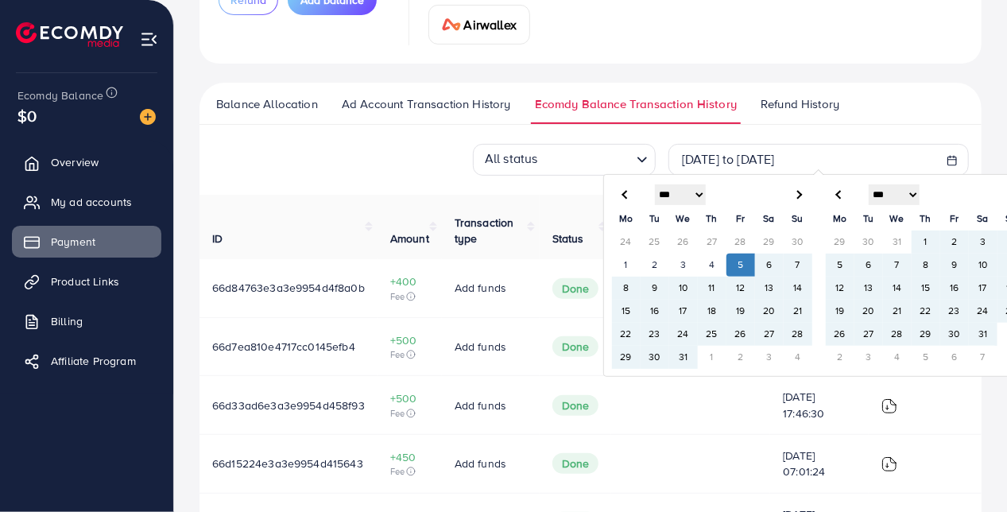
click at [650, 186] on th "*** *** *** *** *** *** *** *** *** *** *** *** ****" at bounding box center [712, 195] width 143 height 25
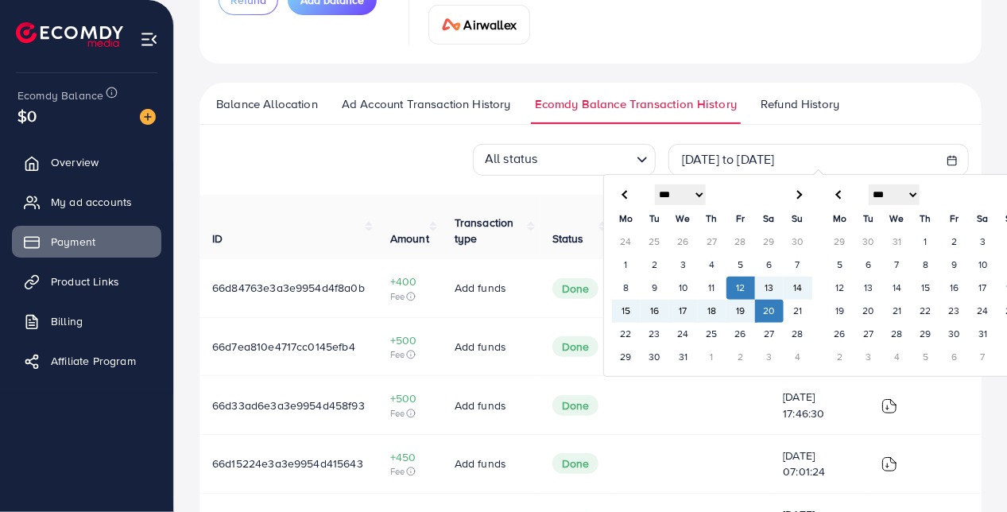
click at [762, 307] on td "20" at bounding box center [769, 311] width 29 height 23
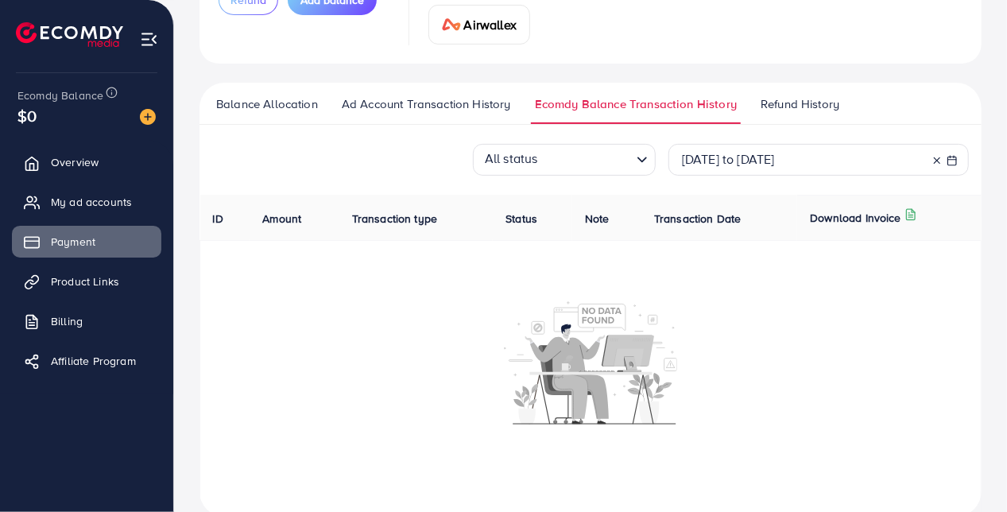
click at [708, 164] on span "[DATE] to [DATE]" at bounding box center [728, 158] width 93 height 17
select select "**"
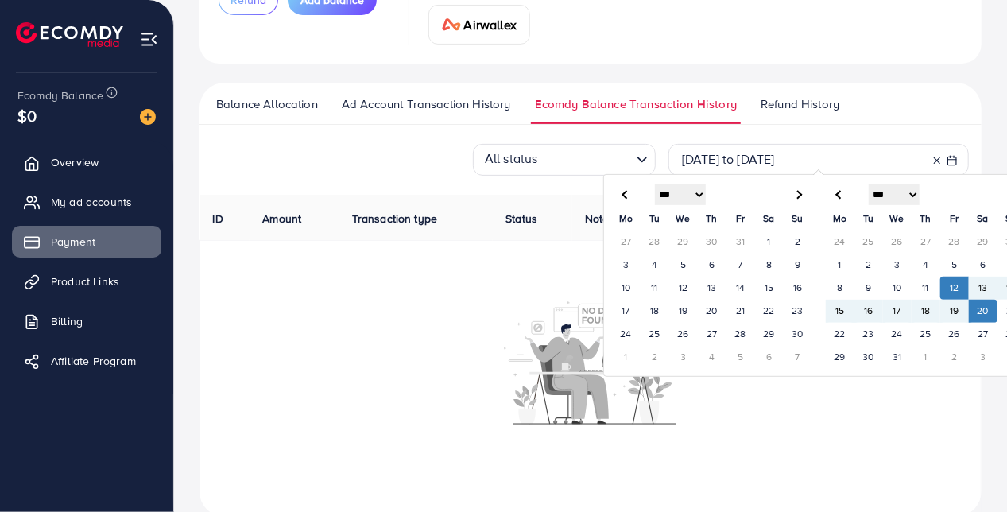
click at [789, 135] on div "Balance Allocation Ad Account Transaction History Ecomdy Balance Transaction Hi…" at bounding box center [591, 300] width 782 height 434
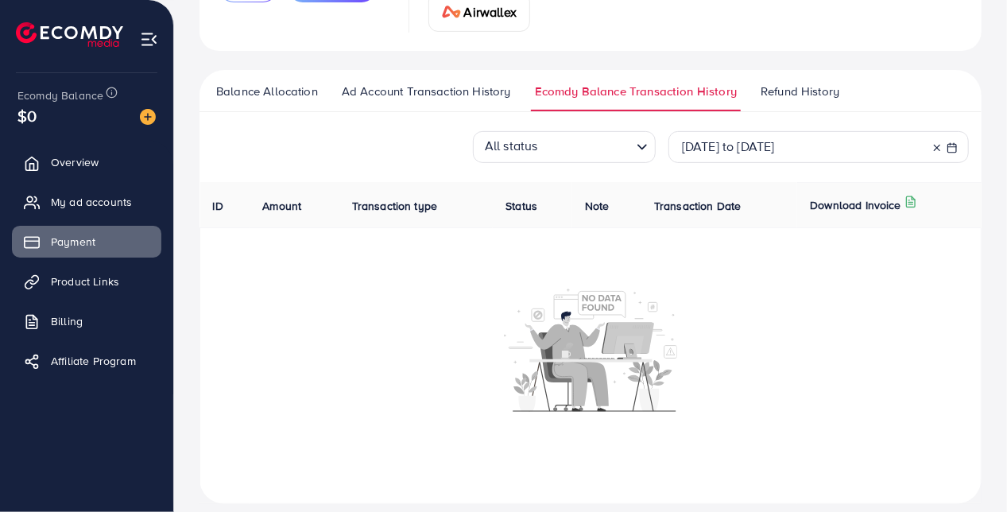
scroll to position [224, 0]
